Goal: Task Accomplishment & Management: Use online tool/utility

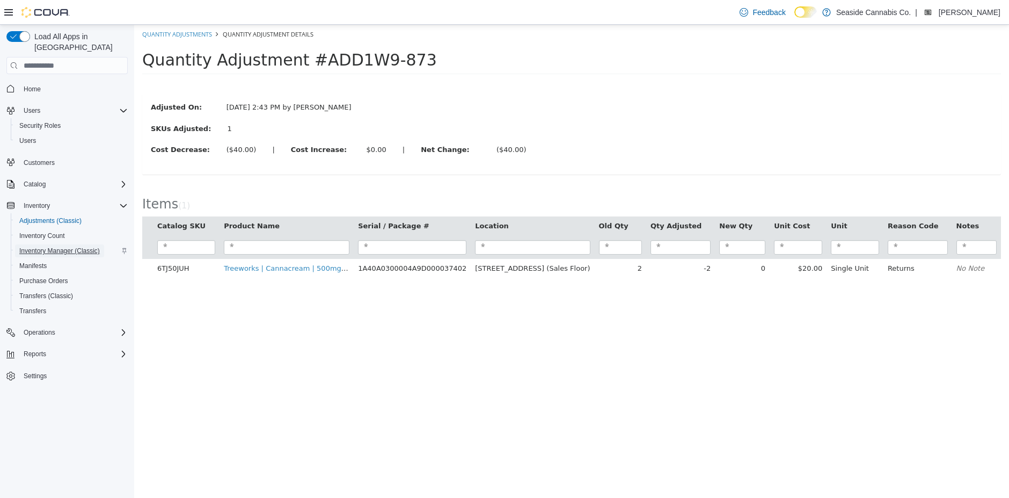
click at [42, 246] on span "Inventory Manager (Classic)" at bounding box center [59, 250] width 81 height 9
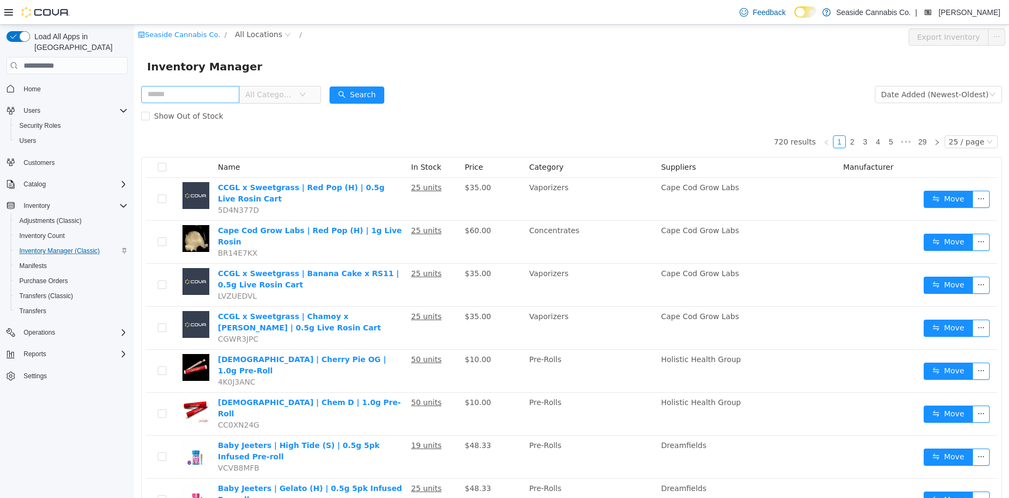
click at [209, 101] on input "text" at bounding box center [190, 94] width 98 height 17
type input "**********"
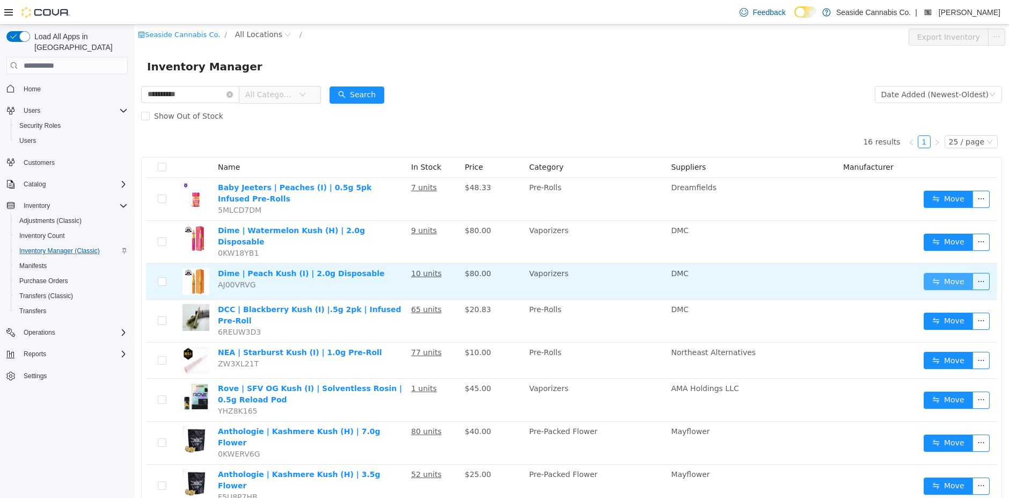
click at [960, 275] on button "Move" at bounding box center [948, 281] width 49 height 17
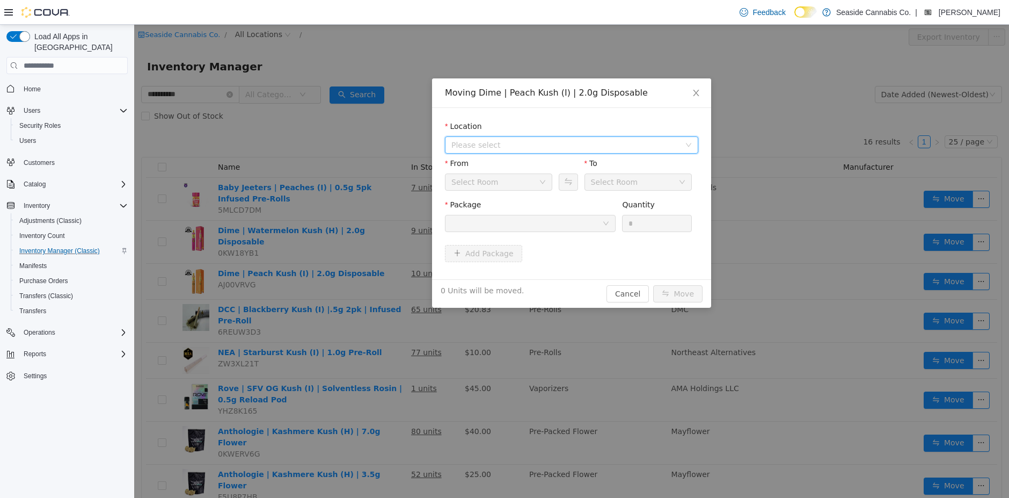
click at [548, 142] on span "Please select" at bounding box center [565, 145] width 229 height 11
click at [536, 183] on span "[STREET_ADDRESS]" at bounding box center [509, 183] width 75 height 9
click at [540, 231] on div at bounding box center [530, 223] width 171 height 17
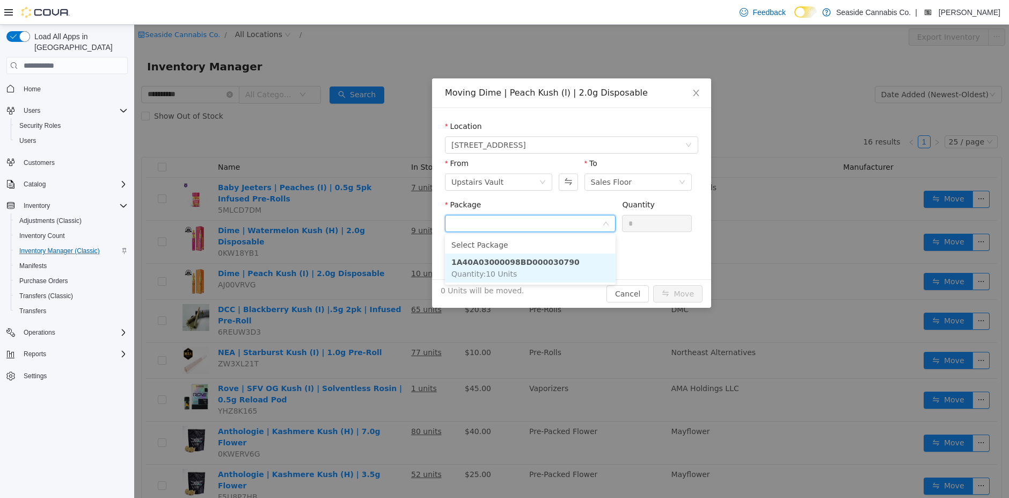
click at [541, 266] on li "1A40A03000098BD000030790 Quantity : 10 Units" at bounding box center [530, 267] width 171 height 29
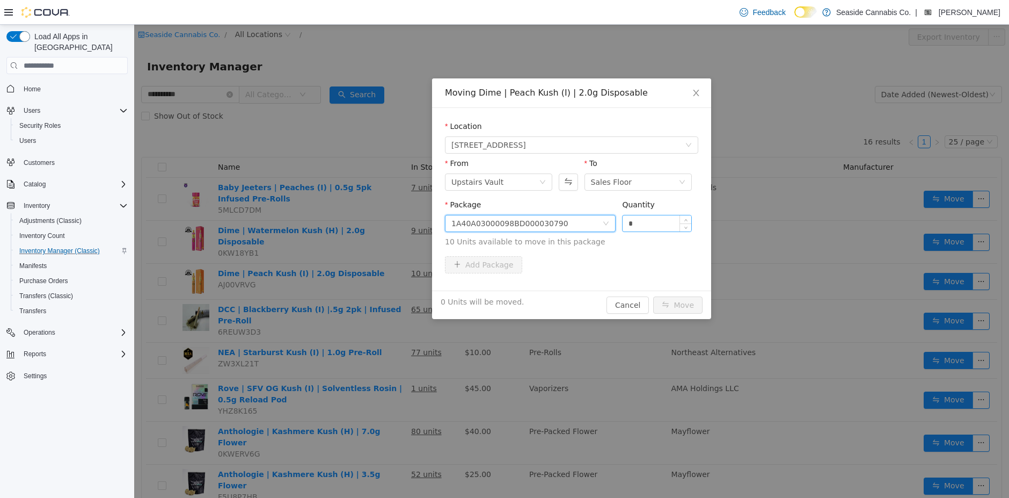
click at [627, 219] on input "*" at bounding box center [657, 223] width 69 height 16
type input "**"
click at [686, 298] on button "Move" at bounding box center [677, 304] width 49 height 17
